Goal: Task Accomplishment & Management: Manage account settings

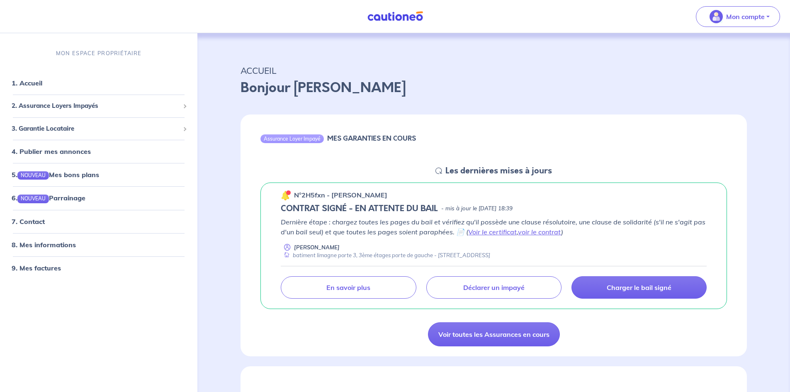
scroll to position [83, 0]
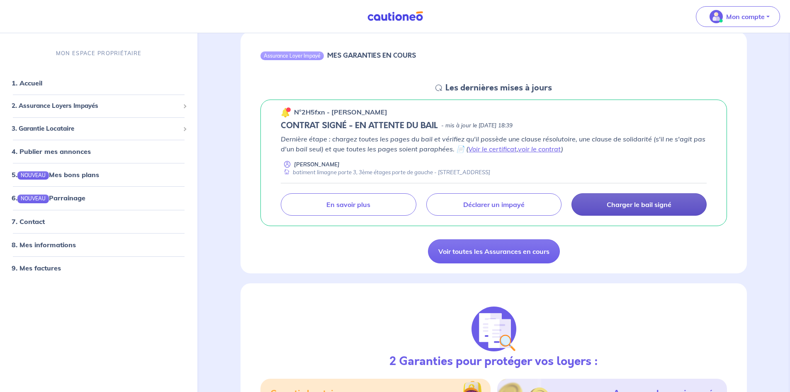
click at [622, 209] on p "Charger le bail signé" at bounding box center [639, 204] width 65 height 8
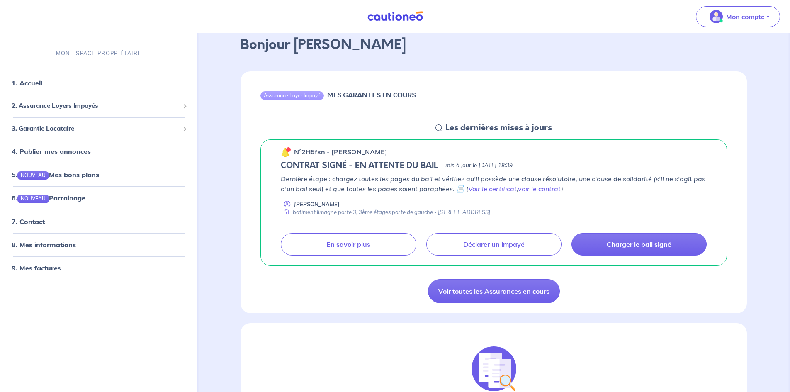
scroll to position [0, 0]
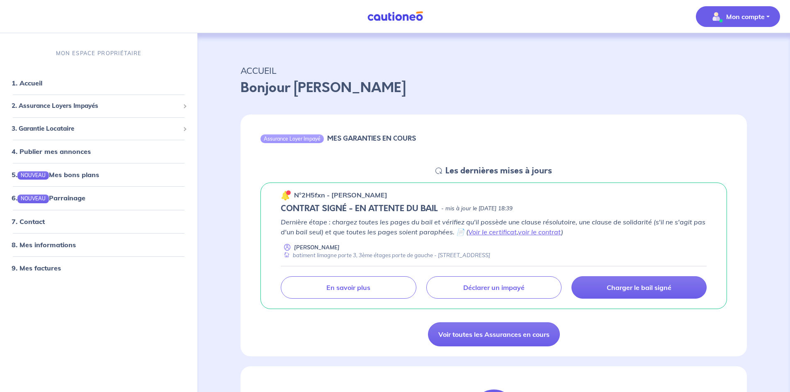
click at [748, 15] on p "Mon compte" at bounding box center [745, 17] width 39 height 10
click at [747, 15] on p "Mon compte" at bounding box center [745, 17] width 39 height 10
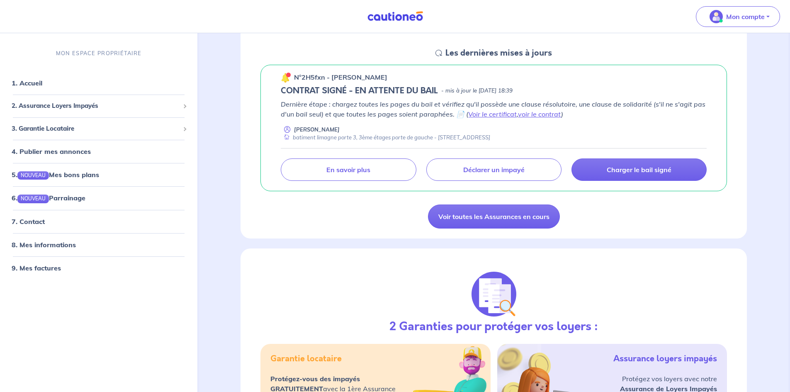
scroll to position [124, 0]
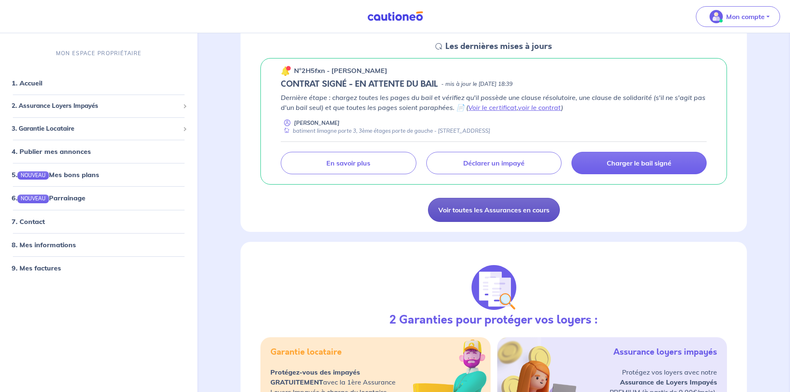
click at [486, 220] on link "Voir toutes les Assurances en cours" at bounding box center [494, 210] width 132 height 24
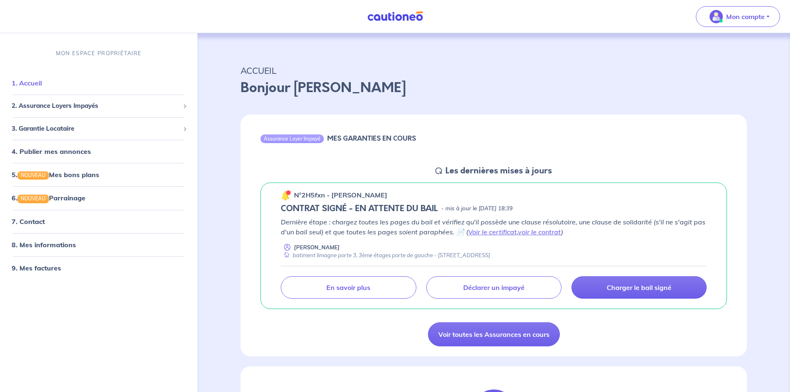
click at [35, 86] on link "1. Accueil" at bounding box center [27, 83] width 30 height 8
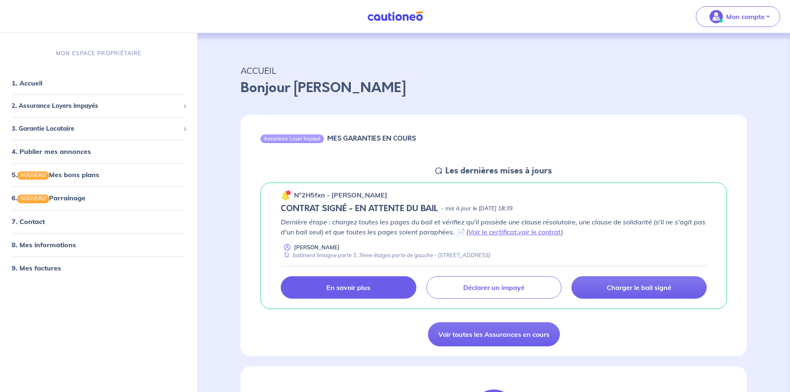
click at [380, 297] on link "En savoir plus" at bounding box center [348, 287] width 135 height 22
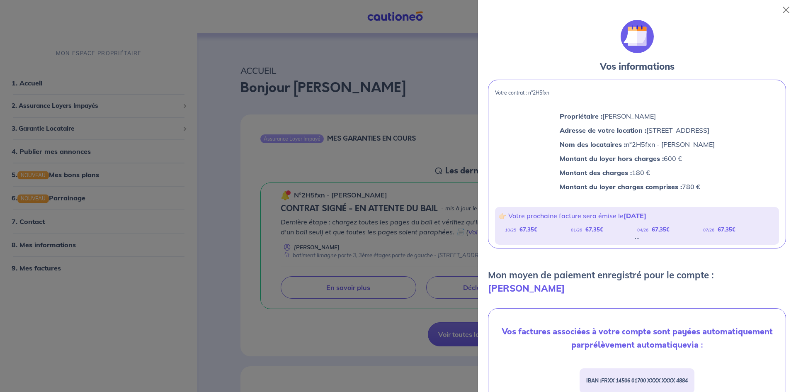
click at [88, 249] on div at bounding box center [398, 196] width 796 height 392
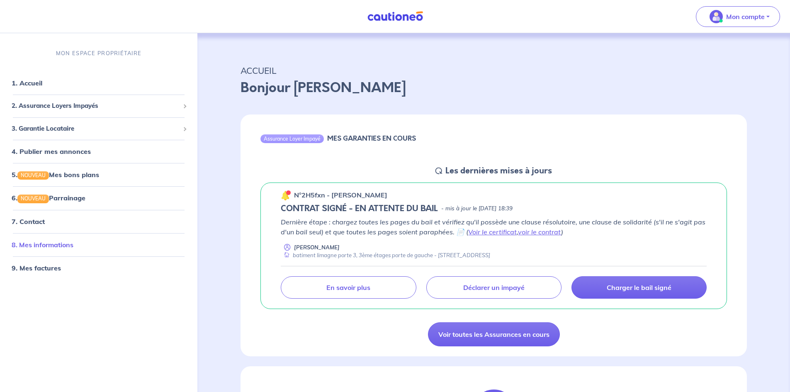
click at [58, 246] on link "8. Mes informations" at bounding box center [43, 244] width 62 height 8
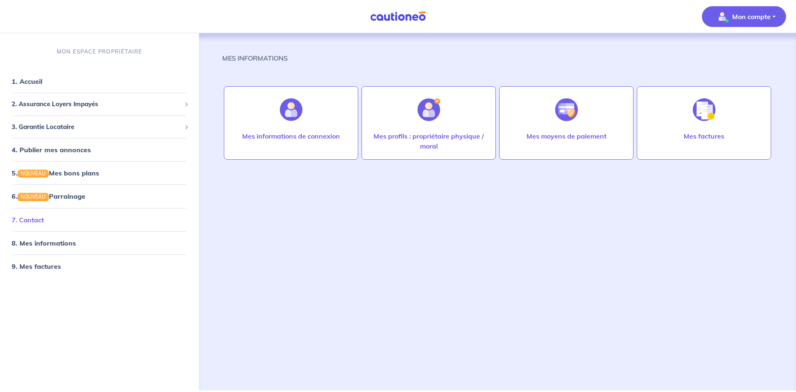
click at [38, 220] on link "7. Contact" at bounding box center [28, 219] width 32 height 8
click at [70, 129] on span "3. Garantie Locataire" at bounding box center [97, 127] width 170 height 10
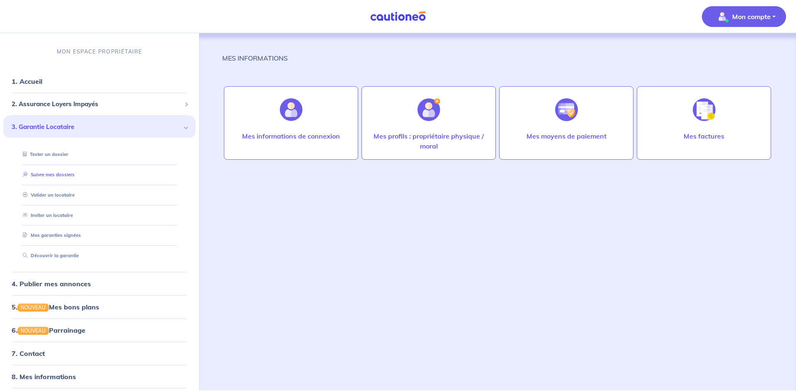
click at [61, 177] on link "Suivre mes dossiers" at bounding box center [46, 174] width 55 height 6
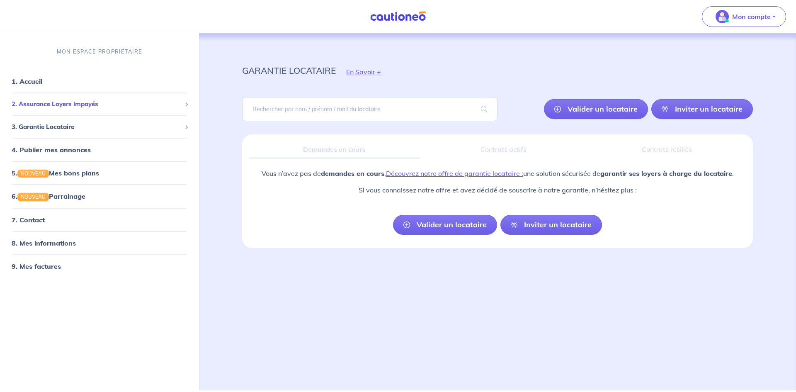
click at [64, 105] on span "2. Assurance Loyers Impayés" at bounding box center [97, 105] width 170 height 10
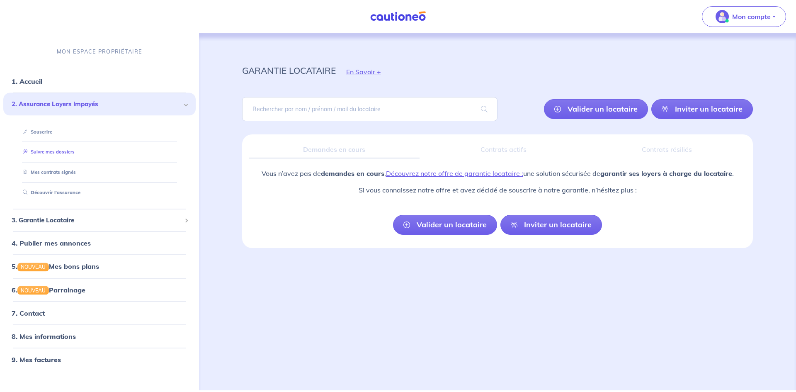
click at [58, 151] on link "Suivre mes dossiers" at bounding box center [46, 152] width 55 height 6
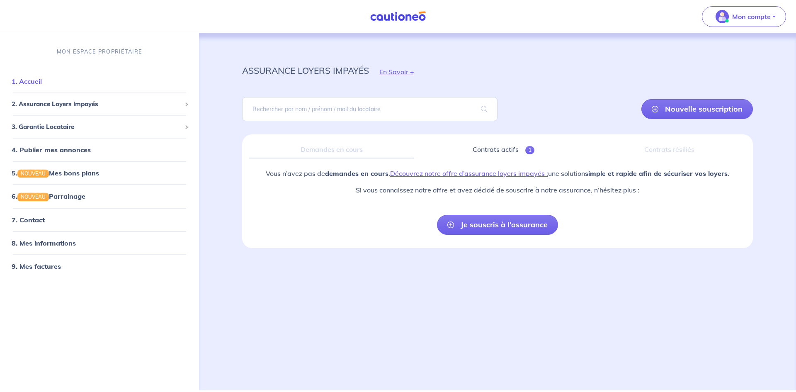
click at [42, 84] on link "1. Accueil" at bounding box center [27, 81] width 30 height 8
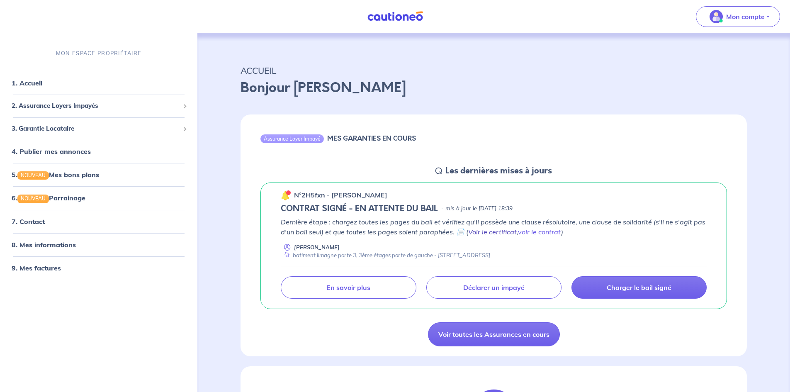
click at [509, 235] on link "Voir le certificat" at bounding box center [492, 232] width 49 height 8
click at [530, 232] on link "voir le contrat" at bounding box center [539, 232] width 43 height 8
click at [457, 331] on link "Voir toutes les Assurances en cours" at bounding box center [494, 334] width 132 height 24
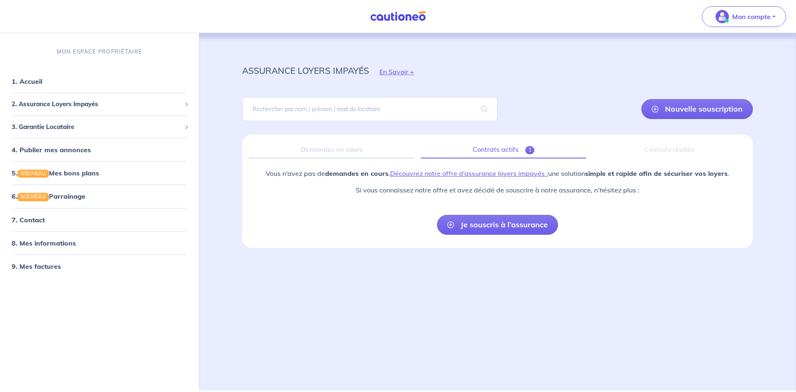
click at [493, 146] on link "Contrats actifs 1" at bounding box center [503, 149] width 165 height 17
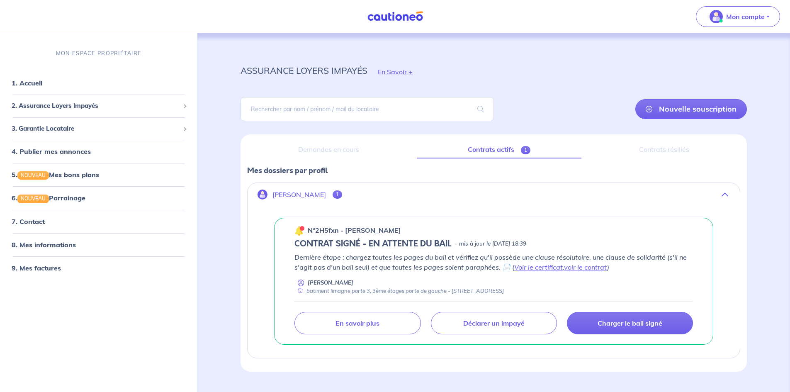
click at [297, 187] on button "Julien David 1" at bounding box center [494, 195] width 492 height 20
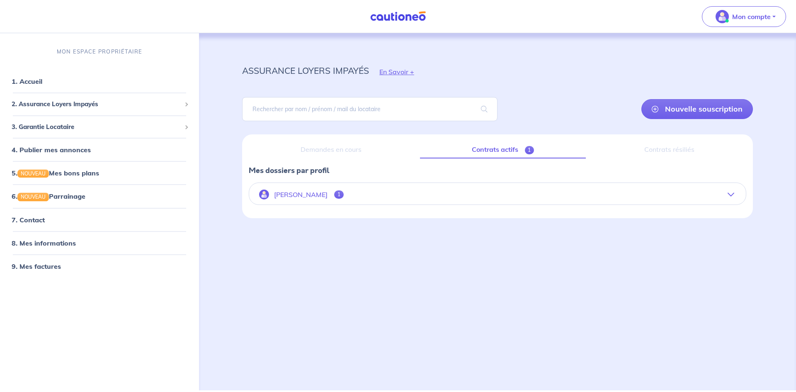
click at [296, 196] on p "[PERSON_NAME]" at bounding box center [301, 195] width 54 height 8
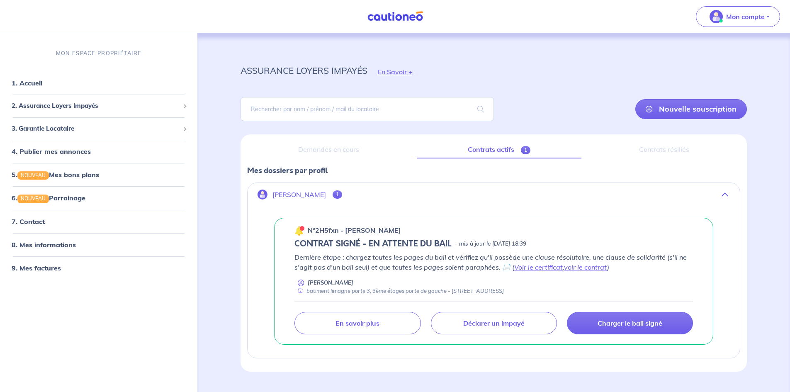
click at [298, 194] on p "[PERSON_NAME]" at bounding box center [299, 195] width 54 height 8
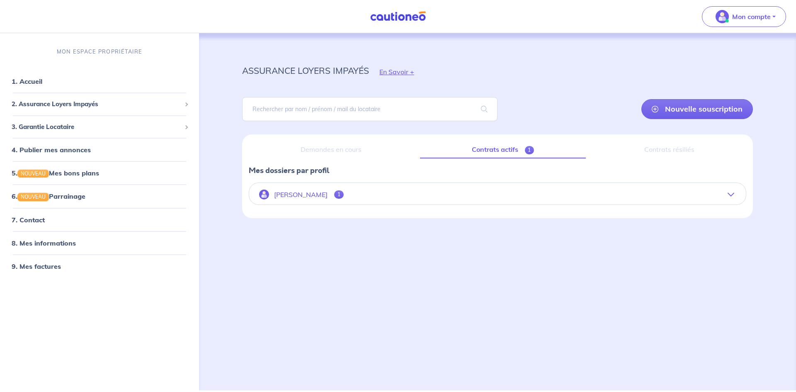
click at [299, 194] on p "[PERSON_NAME]" at bounding box center [301, 195] width 54 height 8
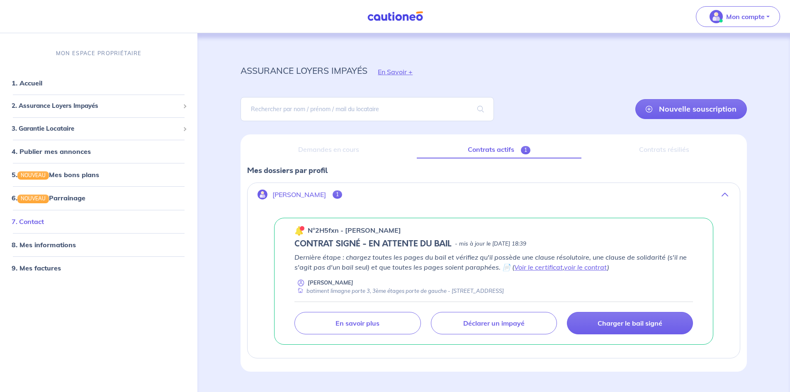
click at [37, 223] on link "7. Contact" at bounding box center [28, 221] width 32 height 8
click at [636, 327] on p "Charger le bail signé" at bounding box center [630, 323] width 65 height 8
click at [34, 87] on link "1. Accueil" at bounding box center [27, 83] width 30 height 8
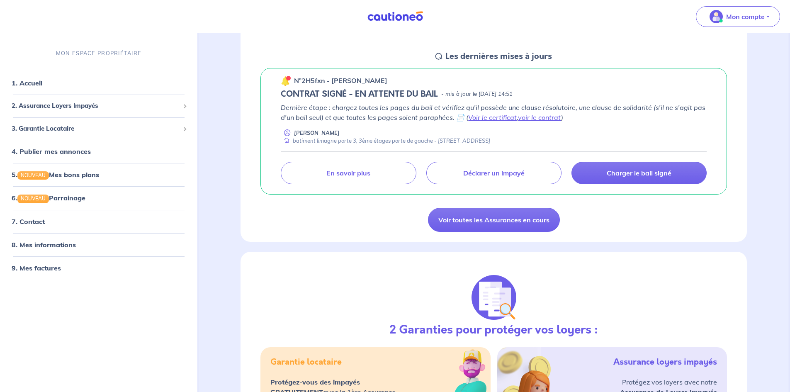
scroll to position [114, 0]
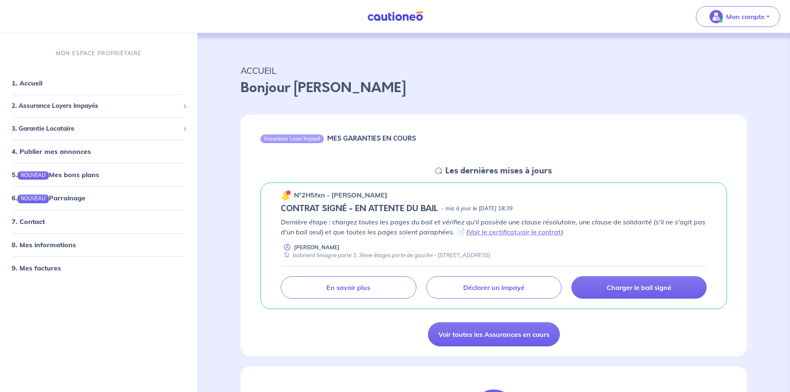
click at [311, 191] on p "n°2H5fxn - [PERSON_NAME]" at bounding box center [340, 195] width 93 height 10
click at [70, 131] on span "3. Garantie Locataire" at bounding box center [96, 129] width 168 height 10
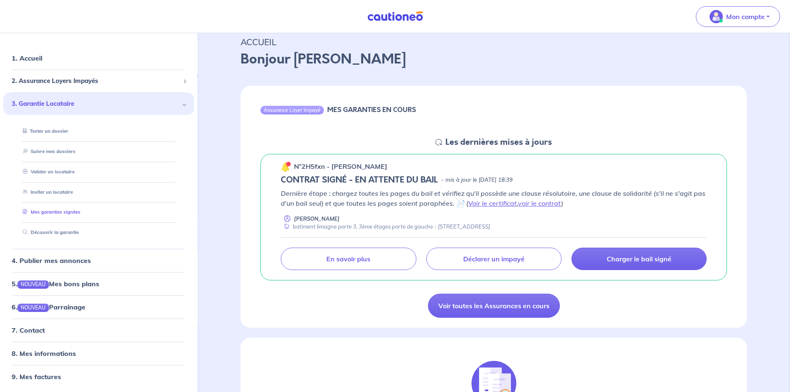
scroll to position [83, 0]
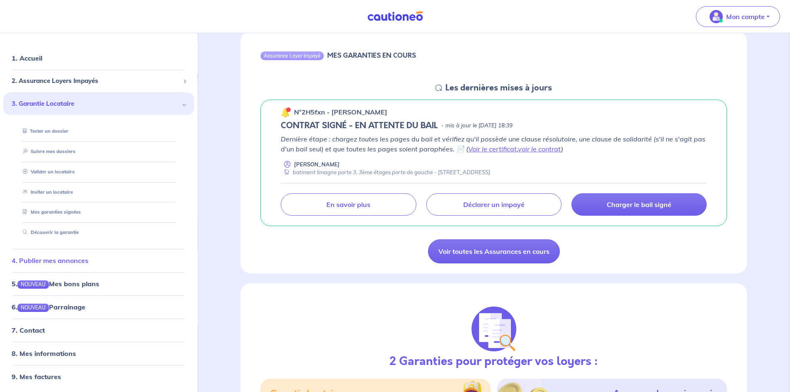
click at [80, 256] on link "4. Publier mes annonces" at bounding box center [50, 260] width 77 height 8
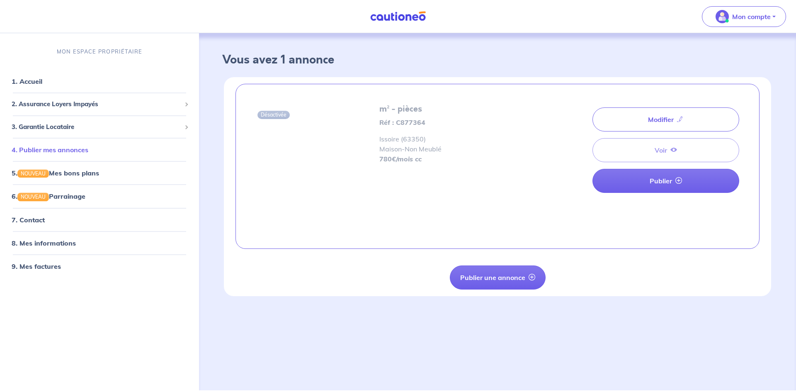
click at [66, 152] on link "4. Publier mes annonces" at bounding box center [50, 150] width 77 height 8
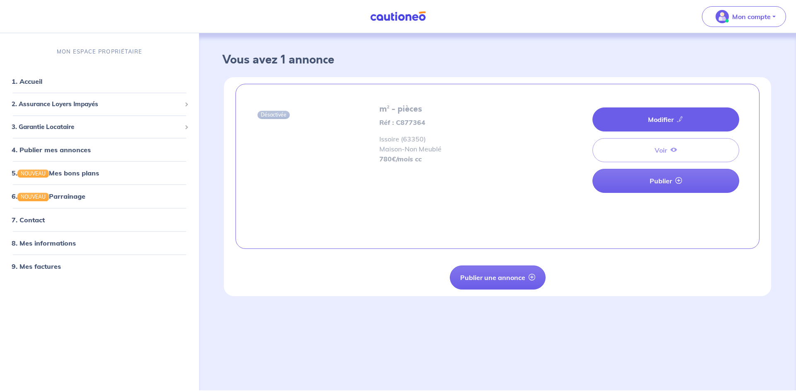
click at [645, 130] on link "Modifier" at bounding box center [666, 119] width 147 height 24
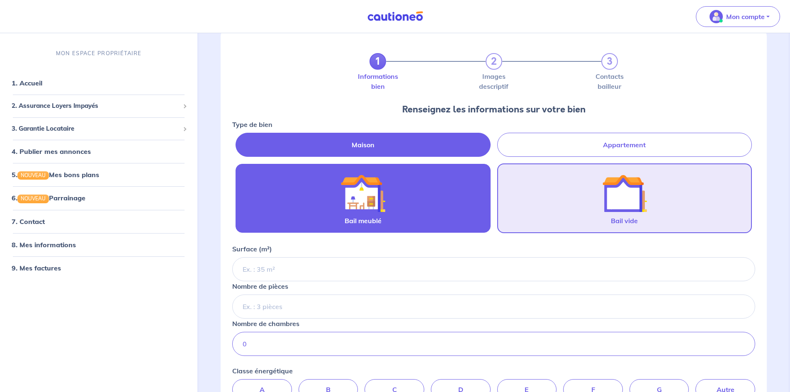
scroll to position [41, 0]
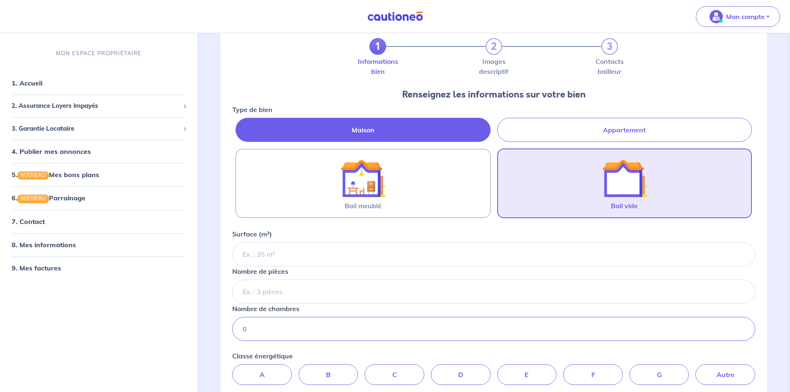
click at [542, 139] on label "Appartement" at bounding box center [624, 130] width 255 height 24
click at [238, 123] on input "Appartement" at bounding box center [234, 120] width 5 height 5
radio input "true"
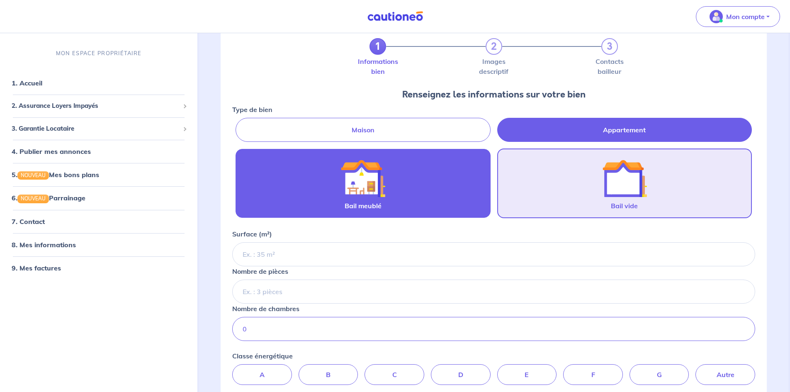
click at [406, 170] on div at bounding box center [362, 178] width 117 height 45
click at [0, 0] on input "Bail meublé" at bounding box center [0, 0] width 0 height 0
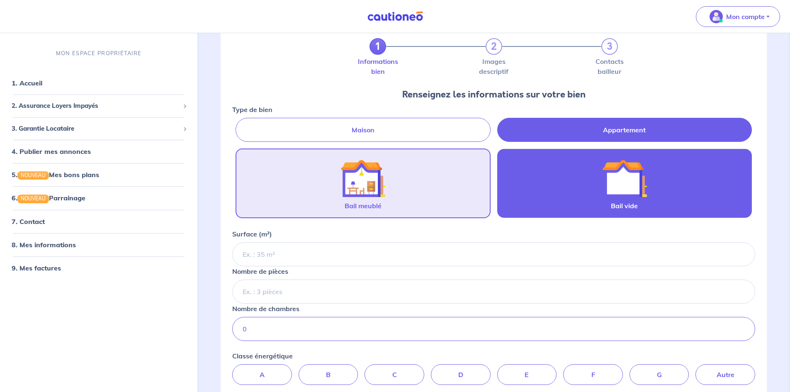
click at [604, 170] on img at bounding box center [624, 178] width 45 height 45
click at [0, 0] on input "Bail vide" at bounding box center [0, 0] width 0 height 0
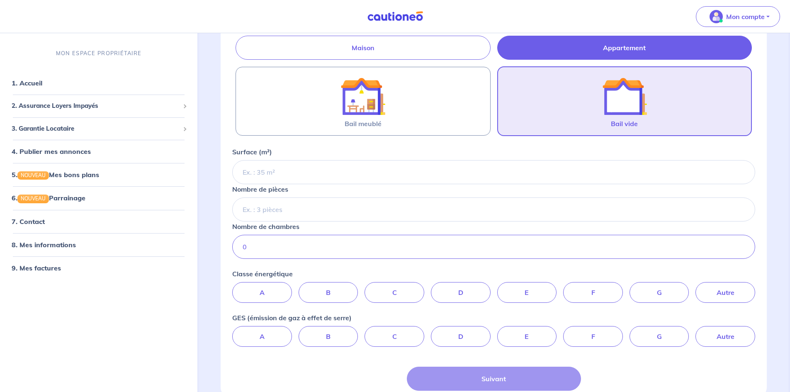
scroll to position [124, 0]
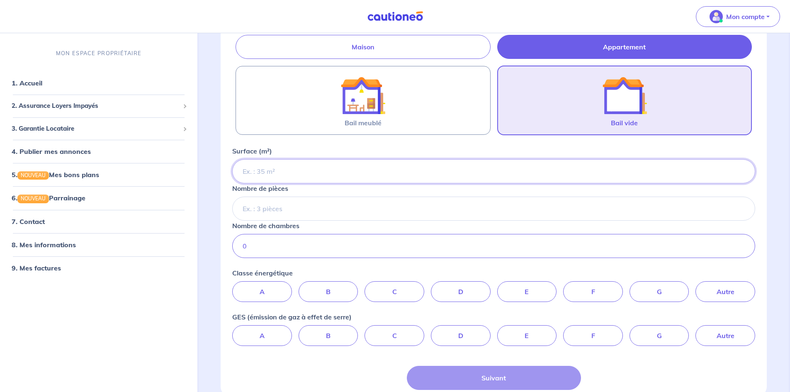
click at [333, 166] on input "Surface (m²)" at bounding box center [493, 171] width 523 height 24
click at [336, 169] on input "Surface (m²)" at bounding box center [493, 171] width 523 height 24
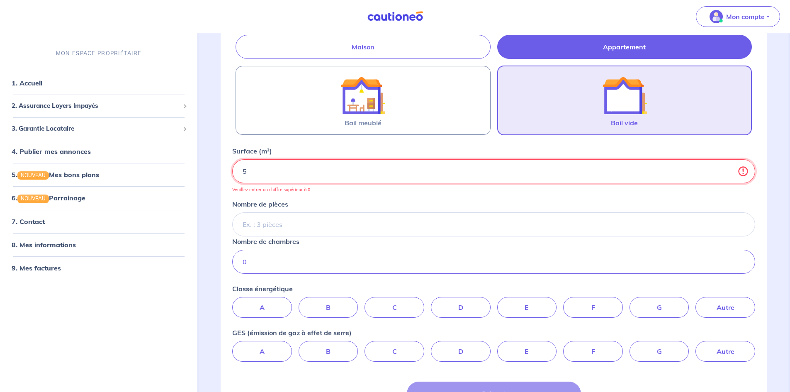
type input "58"
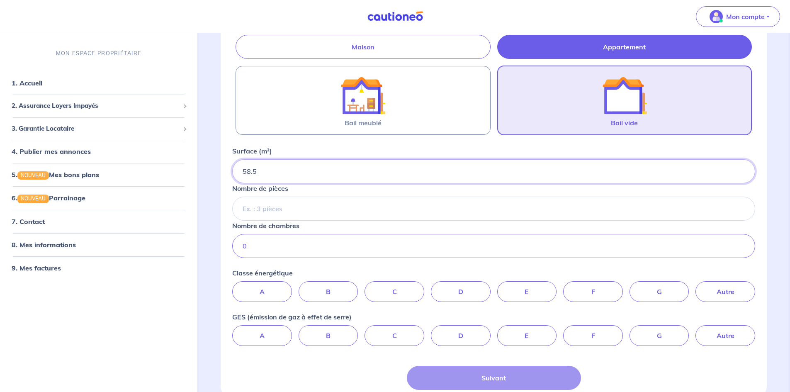
type input "58.5"
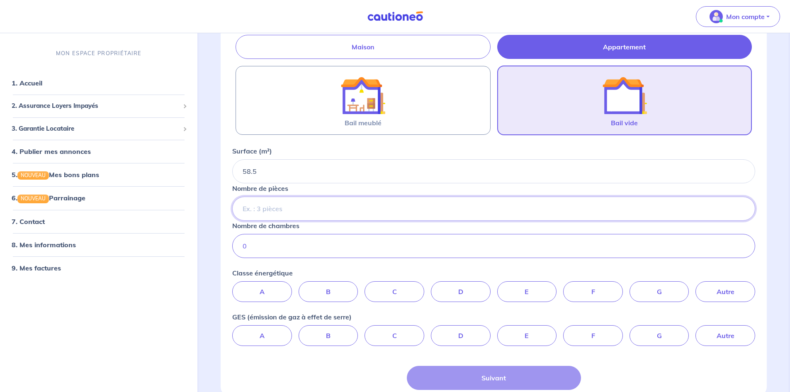
click at [333, 212] on input "Nombre de pièces" at bounding box center [493, 209] width 523 height 24
type input "3"
click at [353, 252] on input "0" at bounding box center [493, 246] width 523 height 24
type input "0"
type input "2"
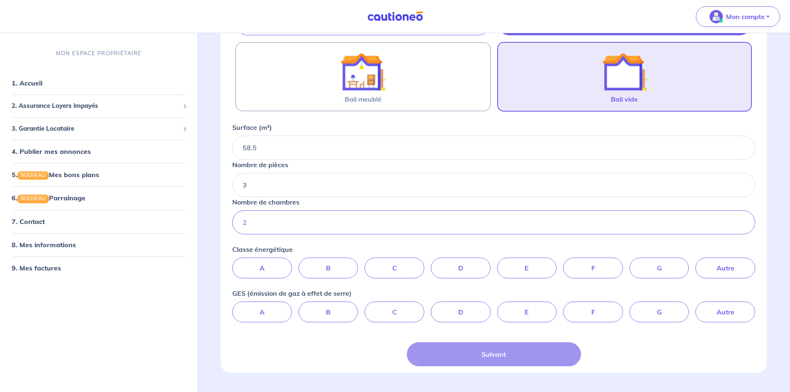
scroll to position [169, 0]
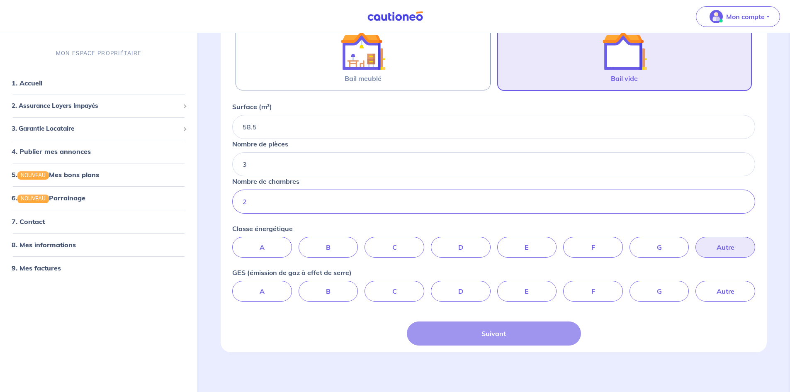
click at [724, 245] on label "Autre" at bounding box center [726, 247] width 60 height 21
click at [496, 242] on input "Autre" at bounding box center [493, 239] width 5 height 5
radio input "true"
click at [722, 289] on label "Autre" at bounding box center [726, 291] width 60 height 21
click at [496, 286] on input "Autre" at bounding box center [493, 283] width 5 height 5
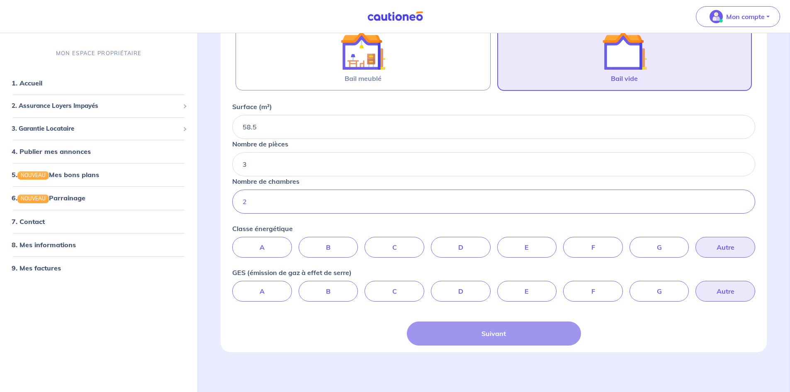
radio input "true"
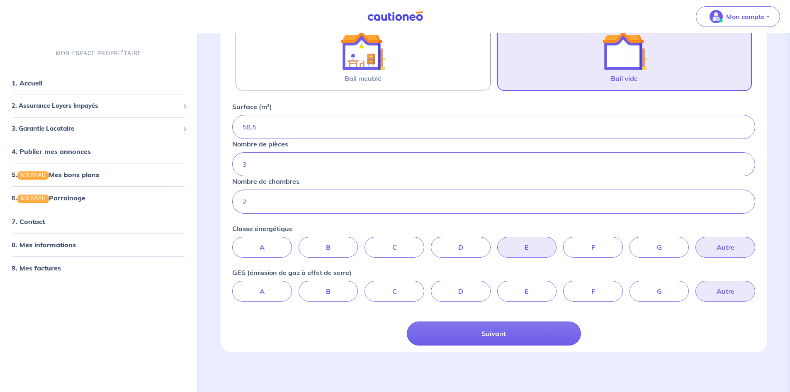
click at [533, 239] on label "E" at bounding box center [527, 247] width 60 height 21
click at [496, 239] on input "E" at bounding box center [493, 239] width 5 height 5
radio input "true"
click at [474, 291] on label "D" at bounding box center [461, 291] width 60 height 21
click at [491, 286] on input "D" at bounding box center [493, 283] width 5 height 5
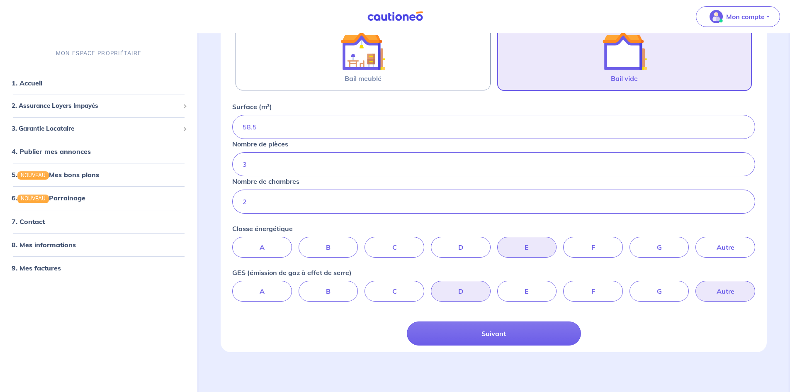
radio input "true"
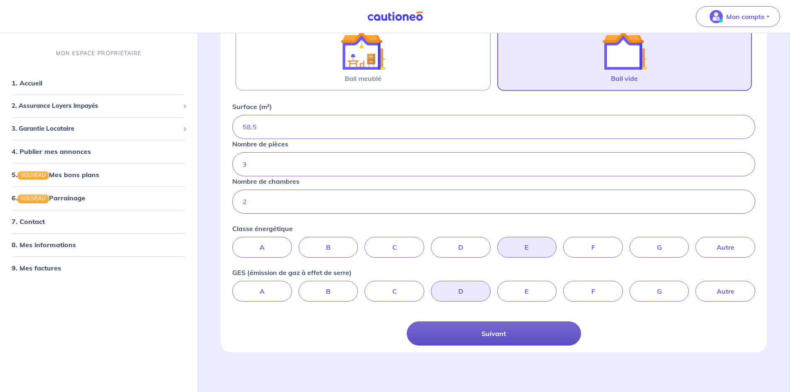
click at [480, 331] on button "Suivant" at bounding box center [494, 333] width 174 height 24
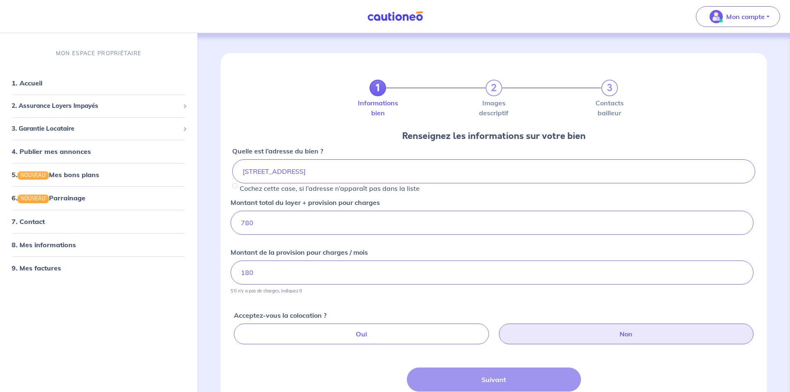
click at [562, 336] on label "Non" at bounding box center [626, 333] width 255 height 21
click at [498, 329] on input "Non" at bounding box center [495, 325] width 5 height 5
radio input "true"
click at [514, 377] on button "Suivant" at bounding box center [494, 379] width 174 height 24
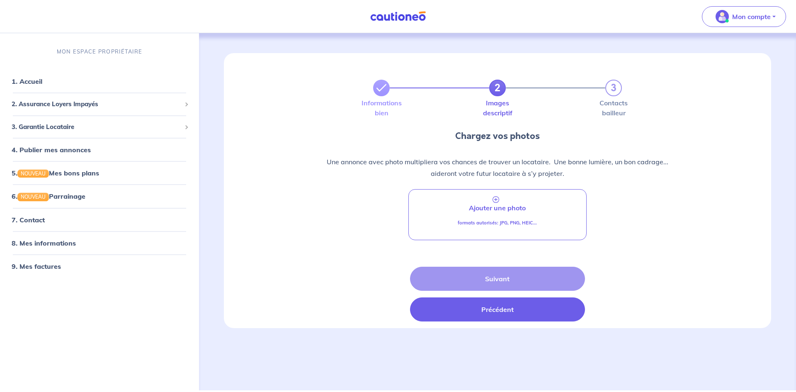
click at [463, 299] on button "Précédent" at bounding box center [497, 309] width 175 height 24
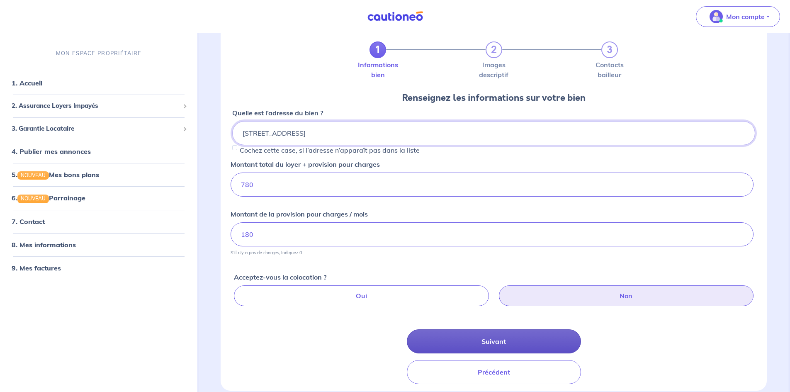
scroll to position [77, 0]
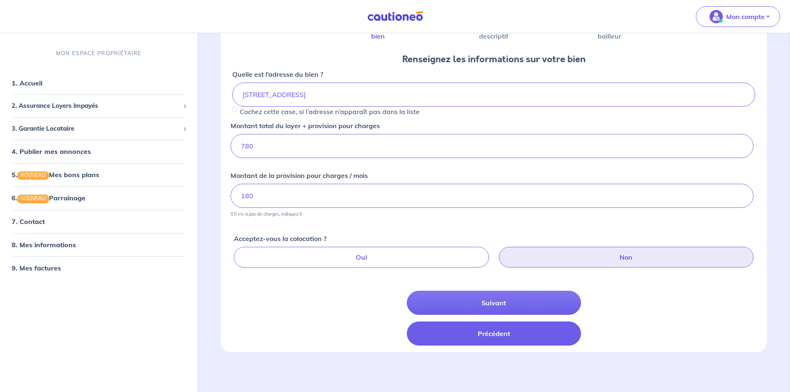
click at [488, 328] on button "Précédent" at bounding box center [494, 333] width 174 height 24
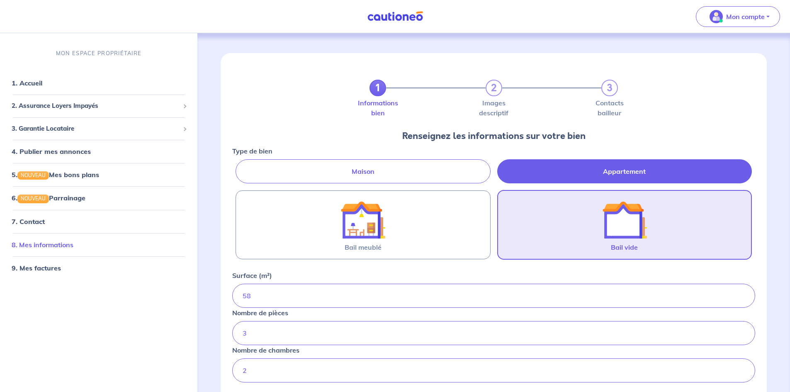
click at [34, 242] on link "8. Mes informations" at bounding box center [43, 244] width 62 height 8
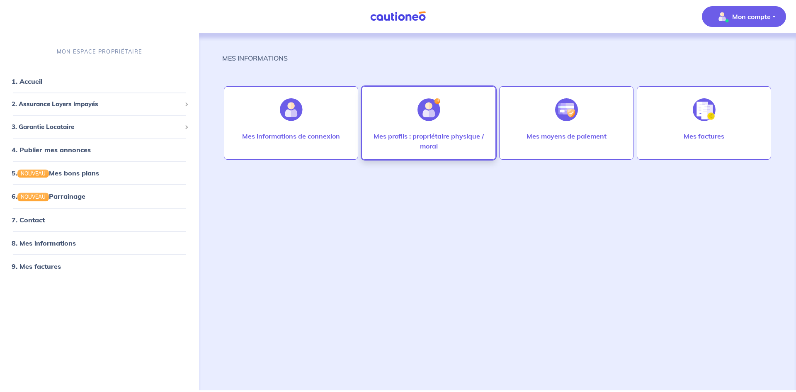
click at [434, 125] on div at bounding box center [429, 109] width 36 height 43
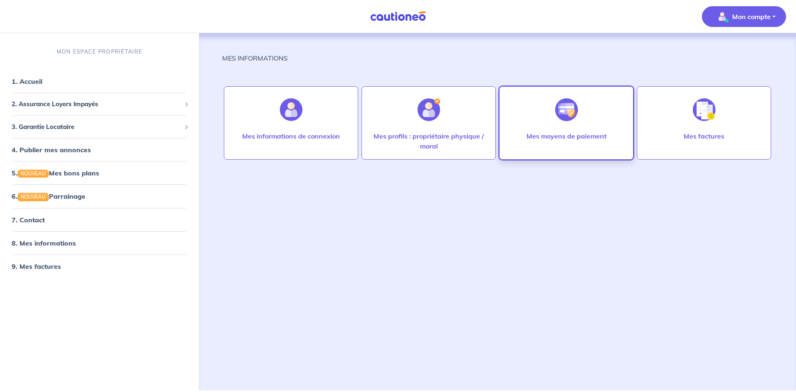
click at [549, 121] on div at bounding box center [567, 109] width 36 height 43
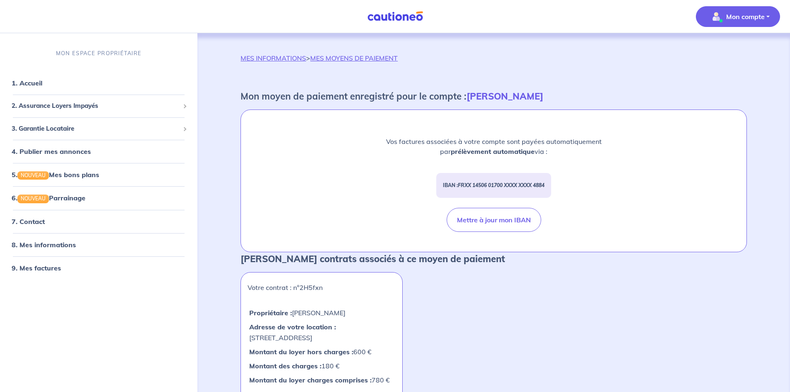
click at [459, 185] on em "FRXX 14506 01700 XXXX XXXX 4884" at bounding box center [501, 185] width 87 height 6
click at [461, 187] on em "FRXX 14506 01700 XXXX XXXX 4884" at bounding box center [501, 185] width 87 height 6
click at [486, 190] on p "IBAN : FRXX [FINANCIAL_ID] XXXX XXXX 4884" at bounding box center [494, 186] width 102 height 12
click at [489, 219] on button "Mettre à jour mon IBAN" at bounding box center [494, 220] width 95 height 24
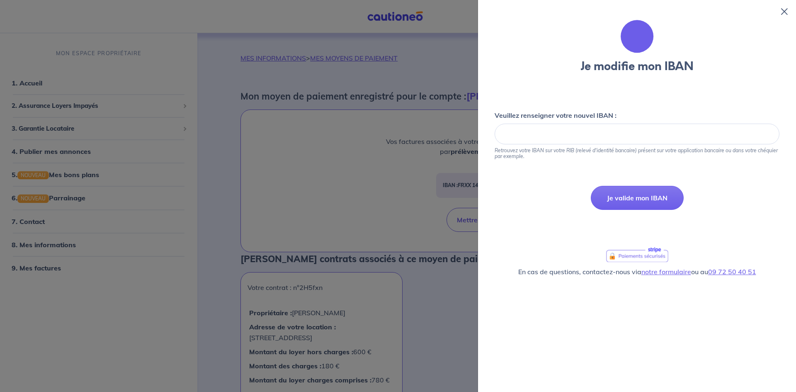
click at [574, 122] on div "Veuillez renseigner votre nouvel IBAN : Je valide Retrouvez votre IBAN sur votr…" at bounding box center [637, 138] width 285 height 56
click at [565, 138] on div at bounding box center [637, 134] width 285 height 21
click at [660, 203] on button "Je valide mon IBAN" at bounding box center [637, 198] width 93 height 24
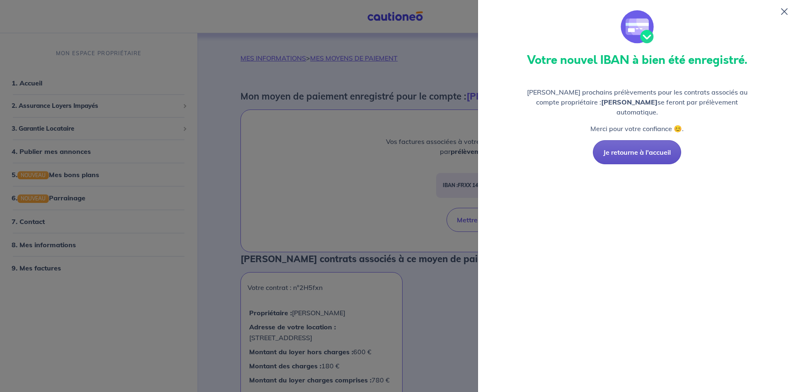
click at [633, 146] on button "Je retourne à l'accueil" at bounding box center [637, 152] width 88 height 24
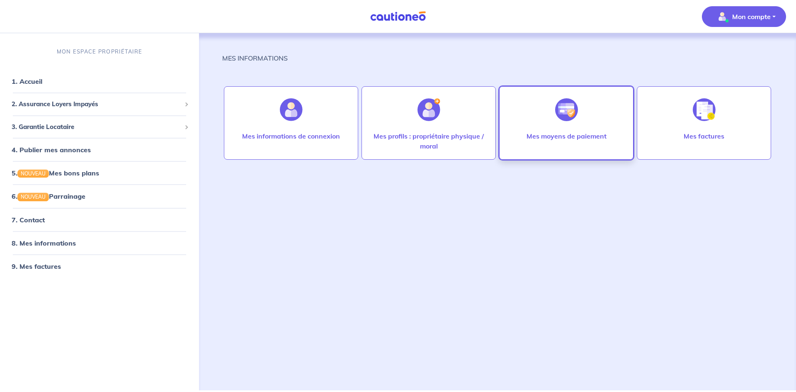
click at [564, 118] on img at bounding box center [566, 109] width 23 height 23
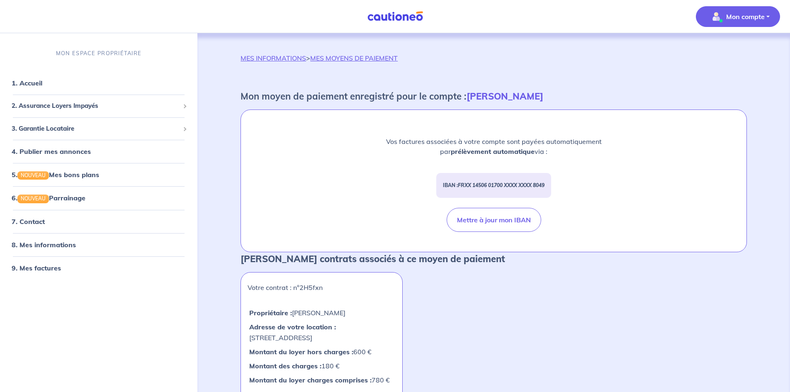
click at [289, 58] on link "MES INFORMATIONS" at bounding box center [274, 58] width 66 height 8
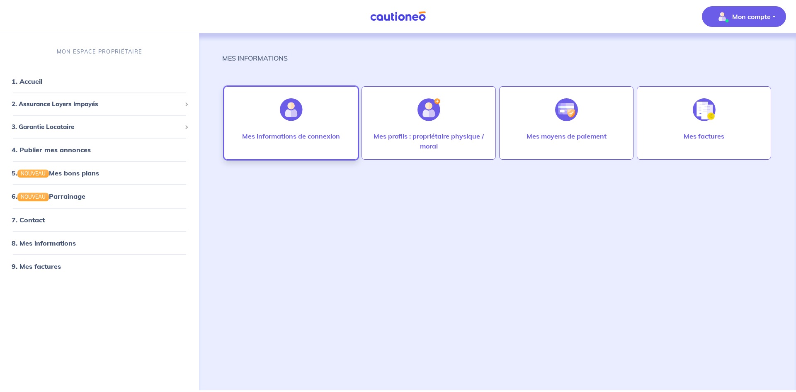
click at [298, 132] on p "Mes informations de connexion" at bounding box center [291, 136] width 98 height 10
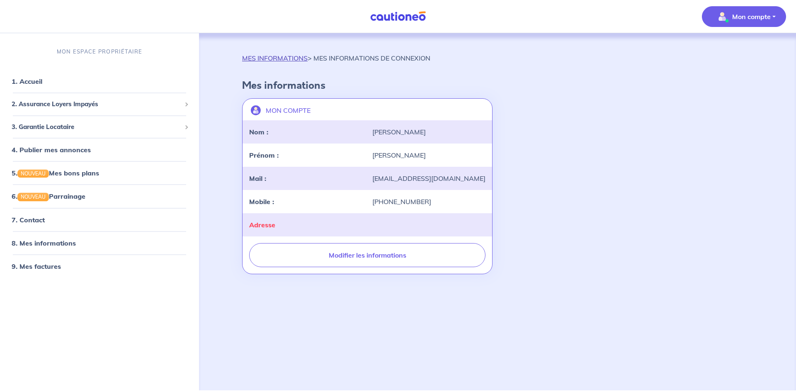
click at [277, 61] on link "MES INFORMATIONS" at bounding box center [275, 58] width 66 height 8
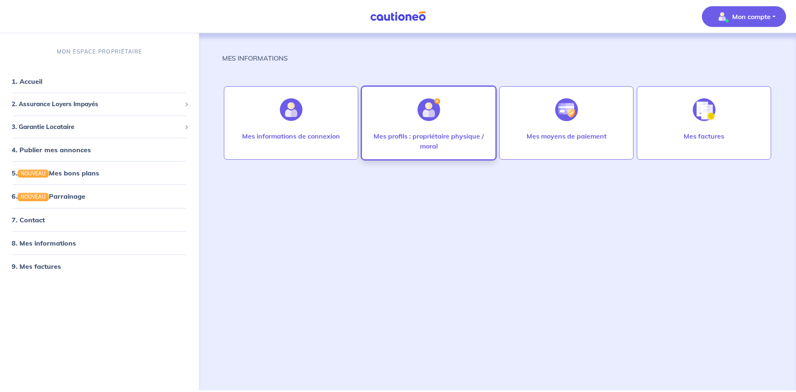
click at [427, 118] on img at bounding box center [429, 109] width 23 height 23
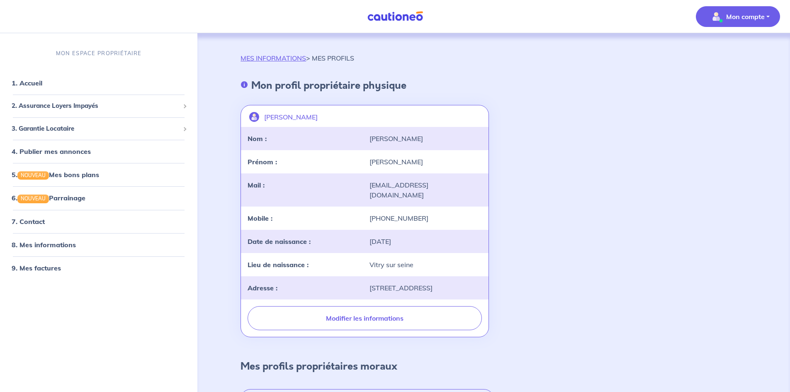
click at [264, 53] on p "MES INFORMATIONS > MES PROFILS" at bounding box center [298, 58] width 114 height 10
click at [276, 62] on p "MES INFORMATIONS > MES PROFILS" at bounding box center [298, 58] width 114 height 10
click at [276, 54] on link "MES INFORMATIONS" at bounding box center [274, 58] width 66 height 8
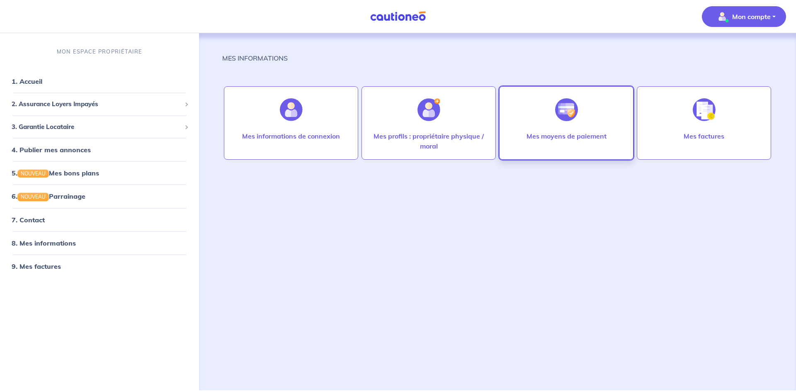
click at [555, 117] on img at bounding box center [566, 109] width 23 height 23
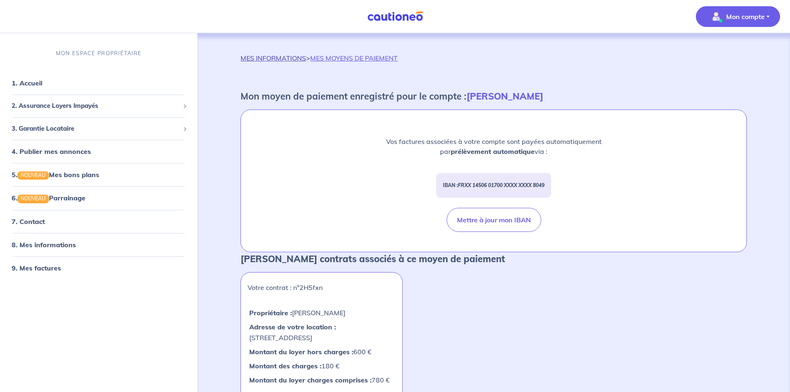
click at [273, 61] on link "MES INFORMATIONS" at bounding box center [274, 58] width 66 height 8
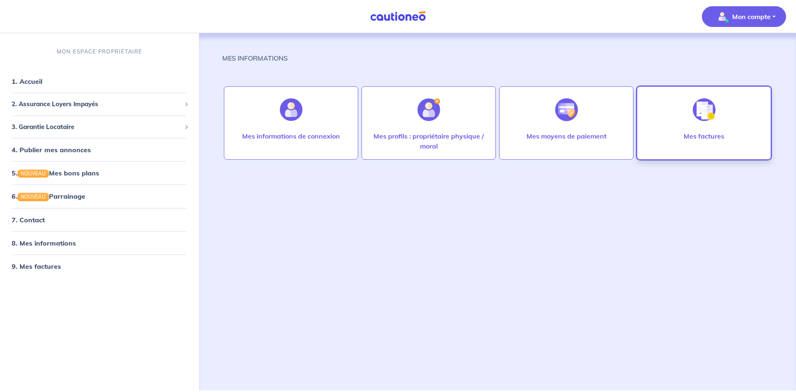
click at [700, 122] on div at bounding box center [704, 109] width 36 height 43
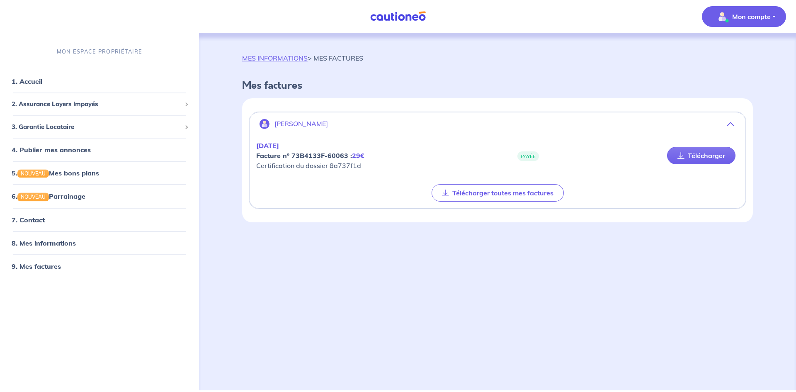
click at [326, 156] on strong "Facture nº 73B4133F-60063 : 29€" at bounding box center [310, 155] width 108 height 8
click at [359, 157] on em "29€" at bounding box center [358, 155] width 12 height 8
click at [314, 156] on strong "Facture nº 73B4133F-60063 : 29€" at bounding box center [310, 155] width 108 height 8
click at [734, 124] on button "[PERSON_NAME]" at bounding box center [498, 124] width 496 height 20
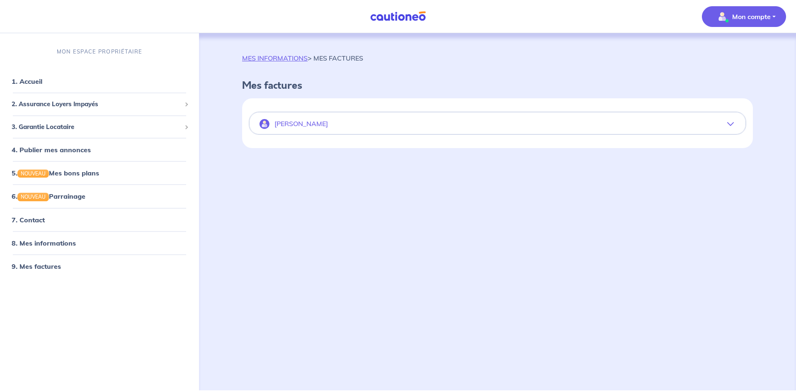
click at [734, 124] on button "[PERSON_NAME]" at bounding box center [498, 124] width 496 height 20
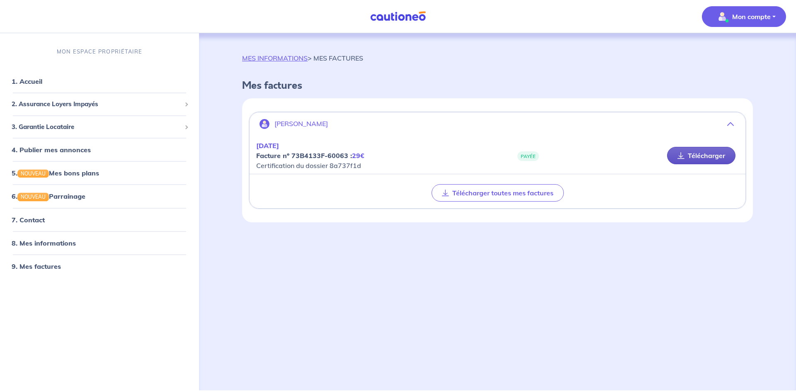
click at [718, 157] on link "Télécharger" at bounding box center [701, 155] width 68 height 17
click at [258, 61] on link "MES INFORMATIONS" at bounding box center [275, 58] width 66 height 8
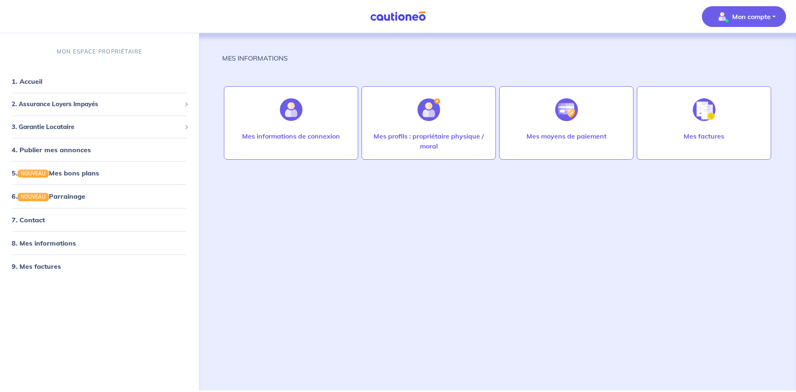
click at [761, 23] on span "Mon compte" at bounding box center [742, 16] width 58 height 13
click at [760, 23] on span "Mon compte" at bounding box center [742, 16] width 58 height 13
click at [38, 220] on link "7. Contact" at bounding box center [28, 219] width 32 height 8
